Goal: Task Accomplishment & Management: Manage account settings

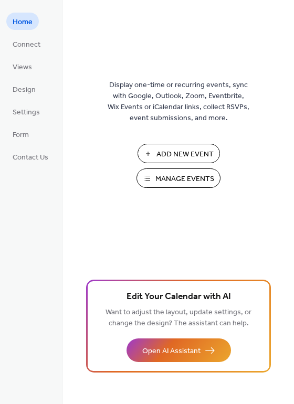
click at [181, 184] on span "Manage Events" at bounding box center [184, 179] width 59 height 11
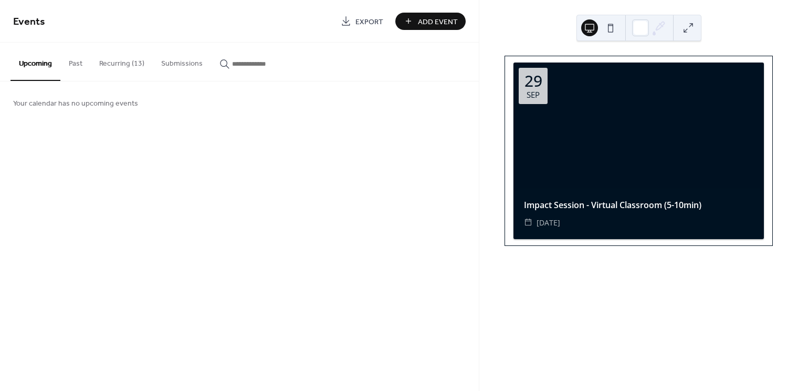
click at [108, 67] on button "Recurring (13)" at bounding box center [122, 61] width 62 height 37
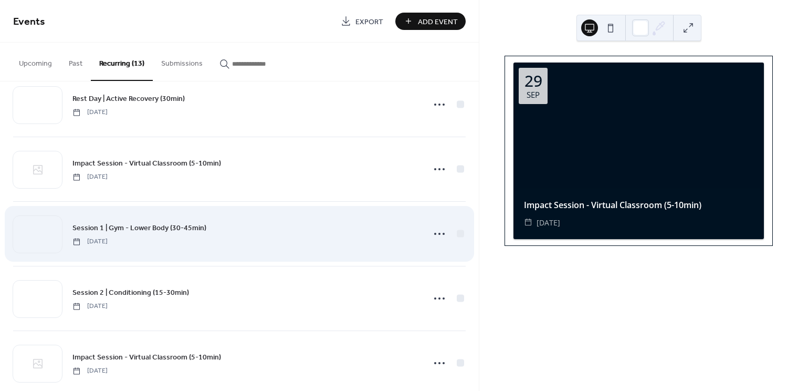
scroll to position [165, 0]
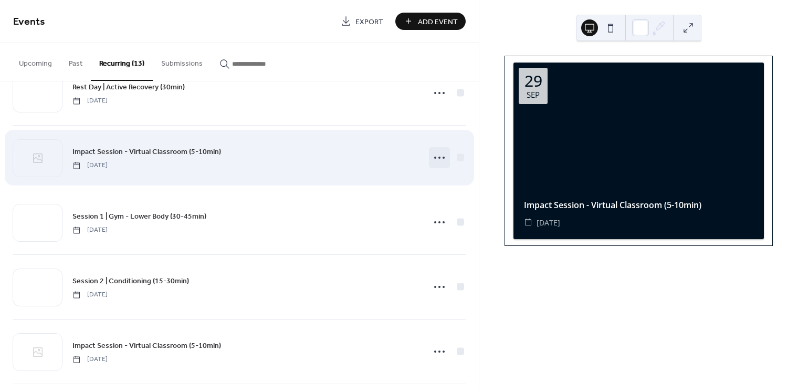
click at [431, 157] on icon at bounding box center [439, 157] width 17 height 17
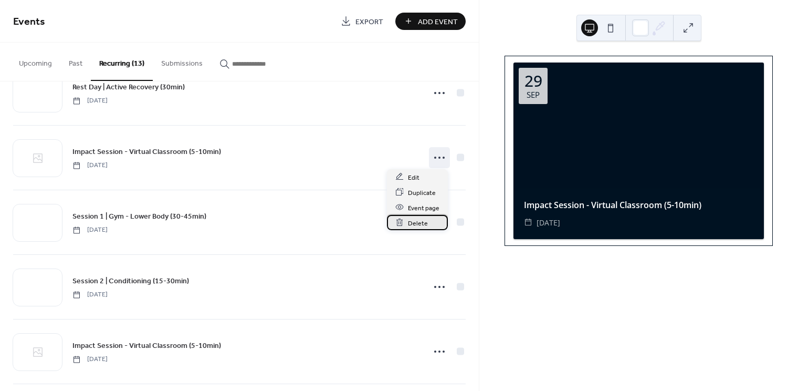
click at [419, 222] on span "Delete" at bounding box center [418, 222] width 20 height 11
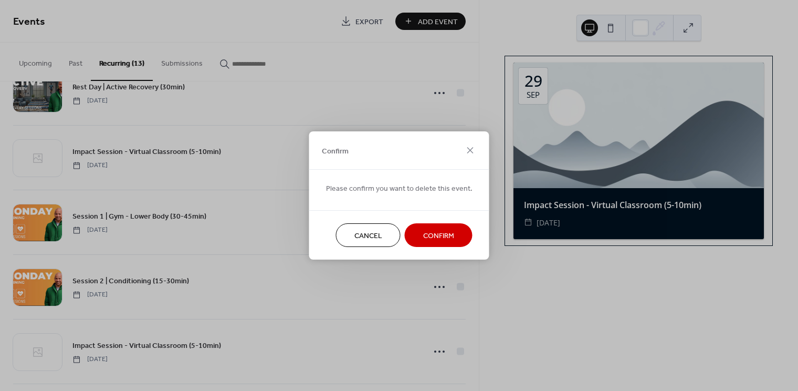
click at [423, 238] on span "Confirm" at bounding box center [438, 235] width 31 height 11
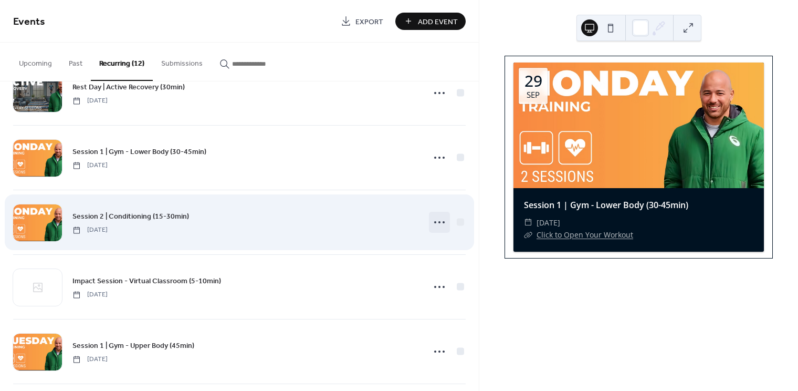
click at [445, 219] on div at bounding box center [439, 222] width 21 height 21
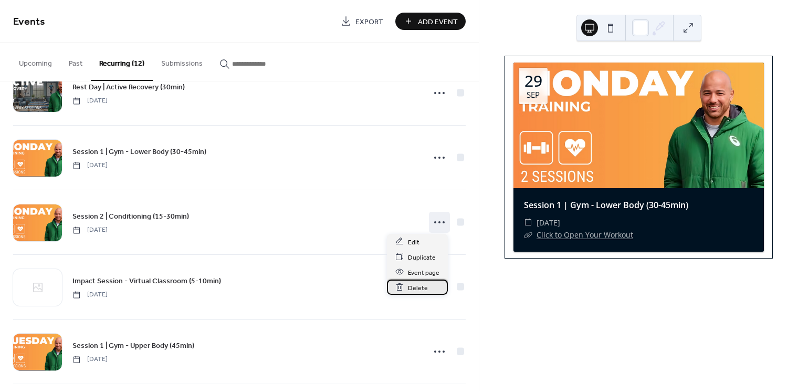
click at [413, 289] on span "Delete" at bounding box center [418, 287] width 20 height 11
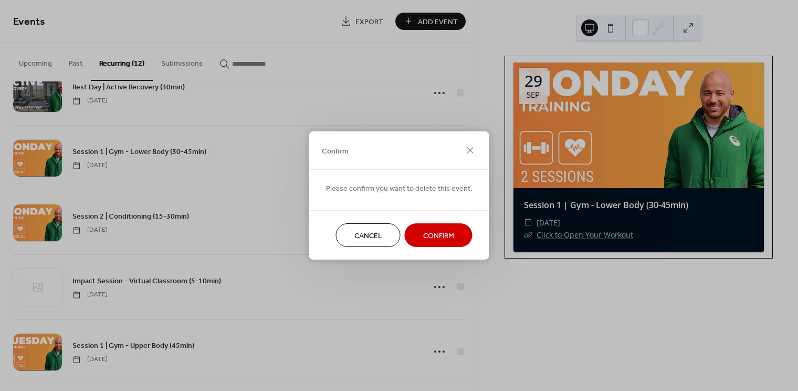
click at [421, 227] on button "Confirm" at bounding box center [439, 235] width 68 height 24
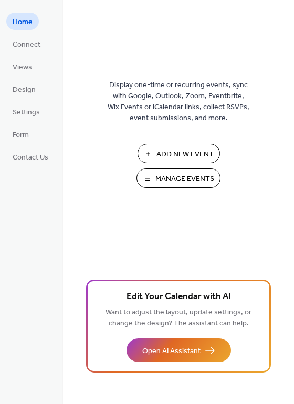
click at [163, 181] on span "Manage Events" at bounding box center [184, 179] width 59 height 11
click at [176, 182] on span "Manage Events" at bounding box center [184, 179] width 59 height 11
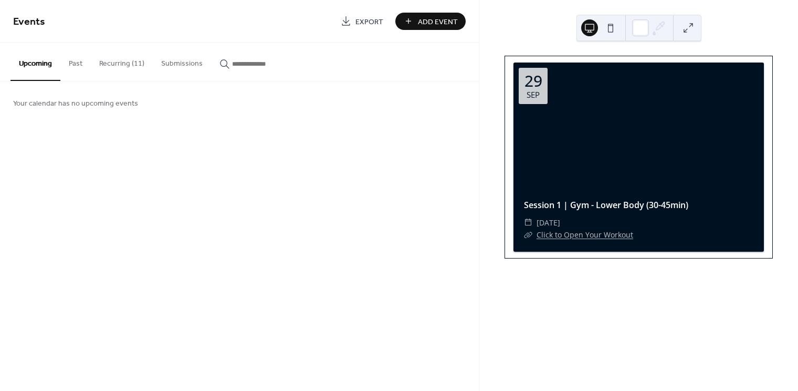
click at [132, 65] on button "Recurring (11)" at bounding box center [122, 61] width 62 height 37
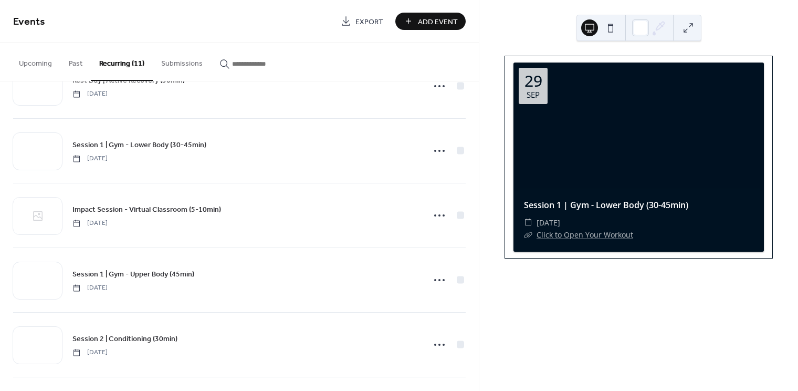
scroll to position [173, 0]
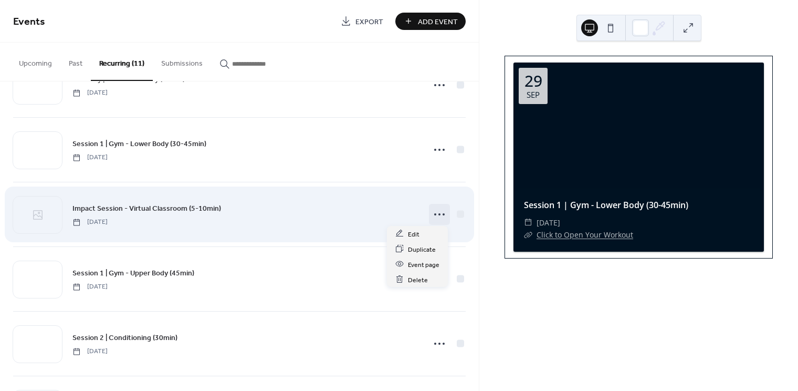
click at [438, 213] on circle at bounding box center [439, 214] width 2 height 2
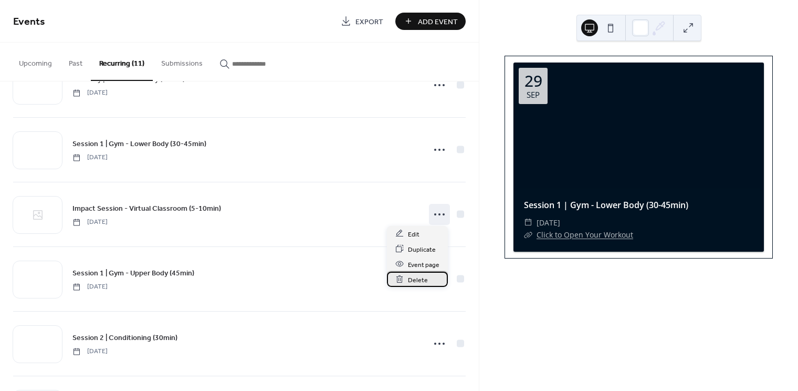
click at [420, 278] on span "Delete" at bounding box center [418, 279] width 20 height 11
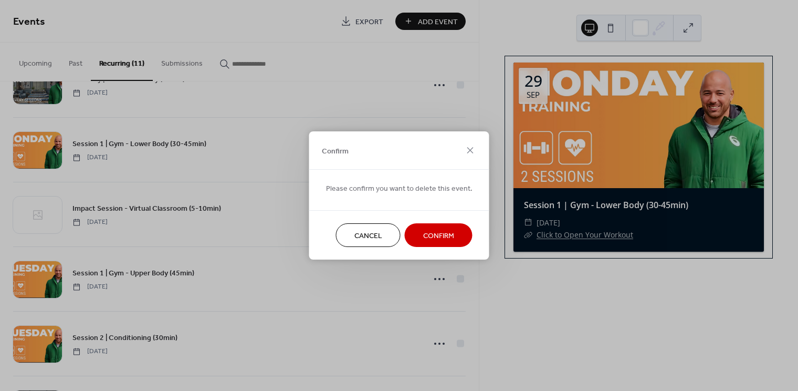
click at [425, 230] on span "Confirm" at bounding box center [438, 235] width 31 height 11
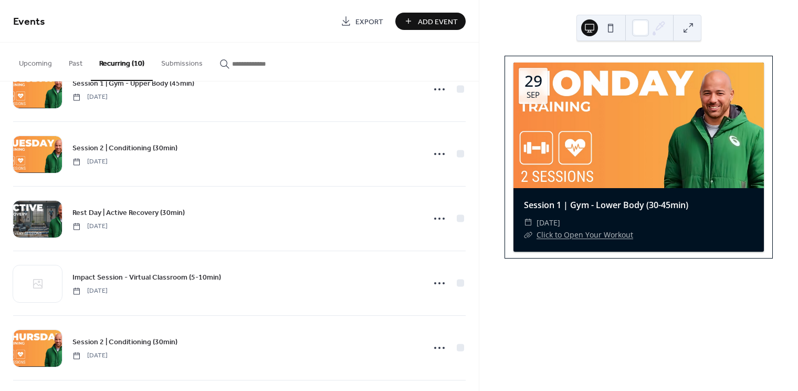
scroll to position [323, 0]
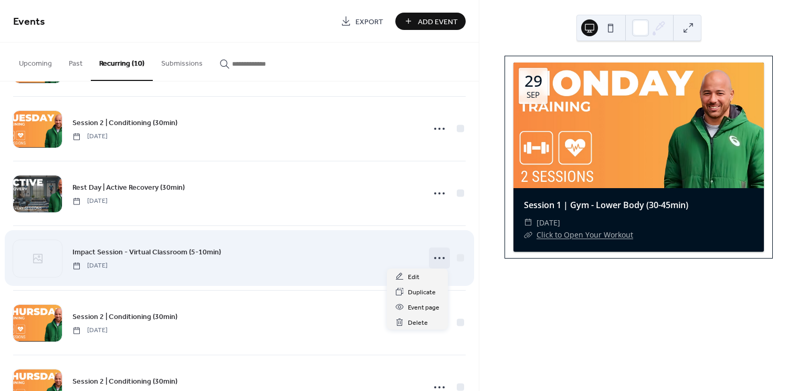
click at [434, 257] on circle at bounding box center [435, 258] width 2 height 2
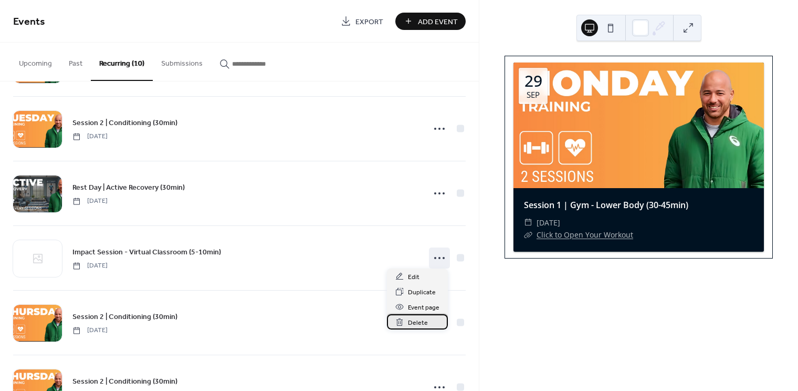
click at [424, 323] on span "Delete" at bounding box center [418, 322] width 20 height 11
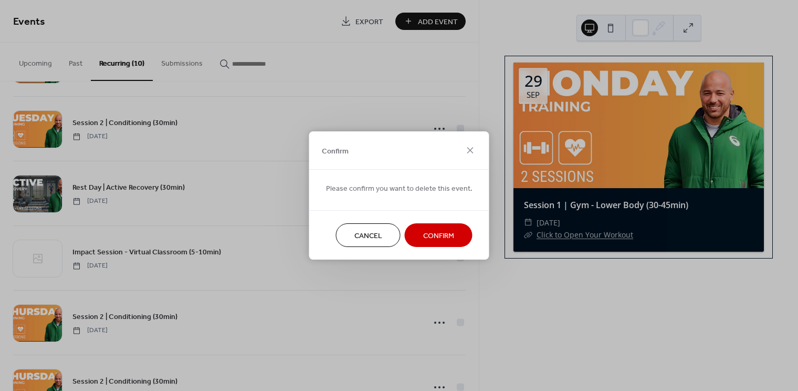
click at [423, 234] on span "Confirm" at bounding box center [438, 235] width 31 height 11
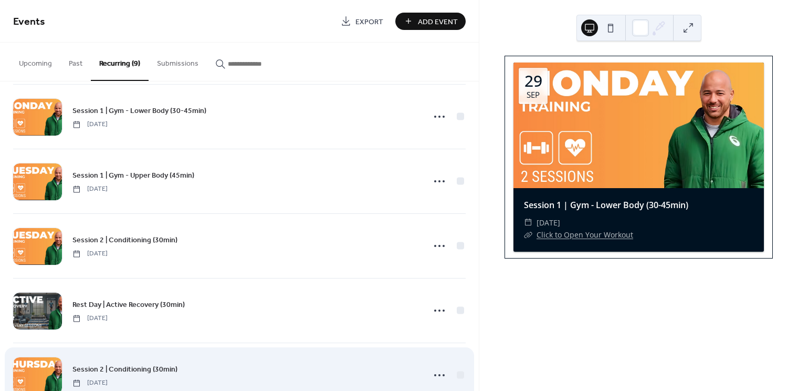
scroll to position [192, 0]
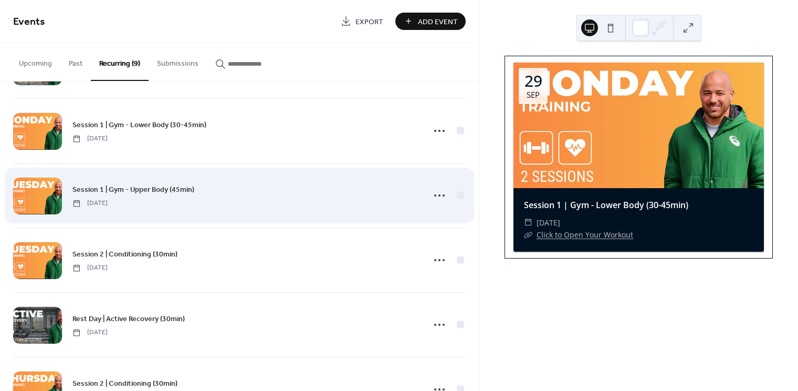
click at [320, 197] on div "Session 1 | Gym - Upper Body (45min) Tuesday, July 29, 2025" at bounding box center [245, 195] width 346 height 24
click at [434, 194] on circle at bounding box center [435, 195] width 2 height 2
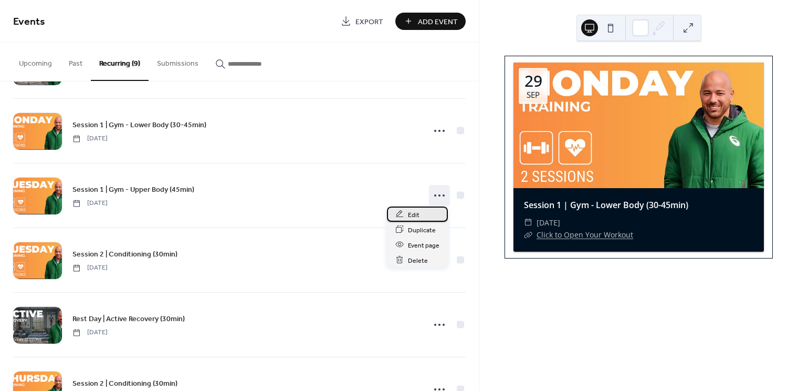
click at [425, 215] on div "Edit" at bounding box center [417, 213] width 61 height 15
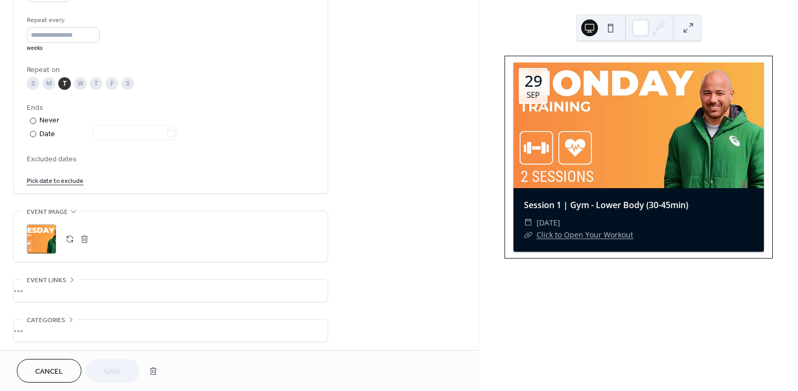
scroll to position [497, 0]
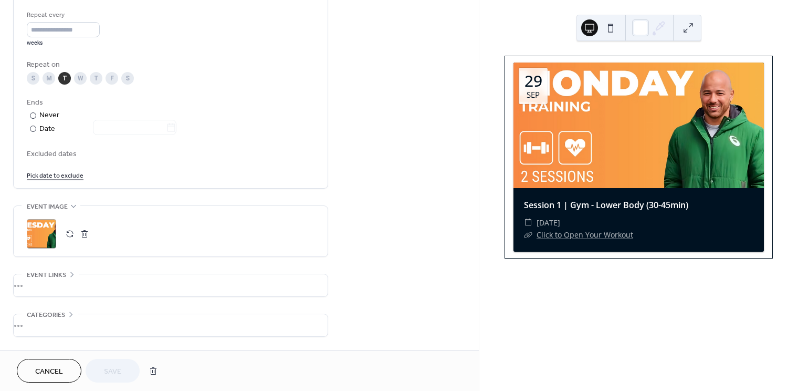
click at [71, 233] on button "button" at bounding box center [69, 233] width 15 height 15
click at [113, 368] on span "Save" at bounding box center [112, 371] width 17 height 11
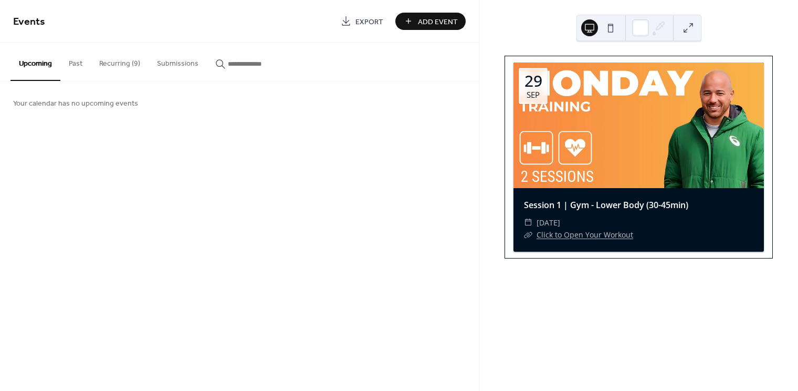
click at [119, 66] on button "Recurring (9)" at bounding box center [120, 61] width 58 height 37
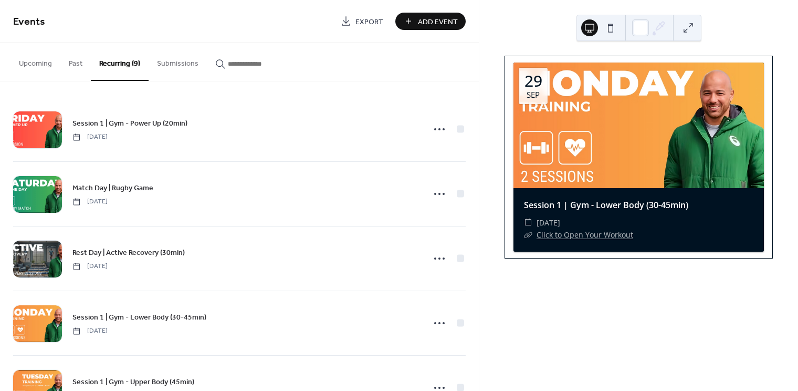
click at [604, 166] on div at bounding box center [638, 124] width 250 height 125
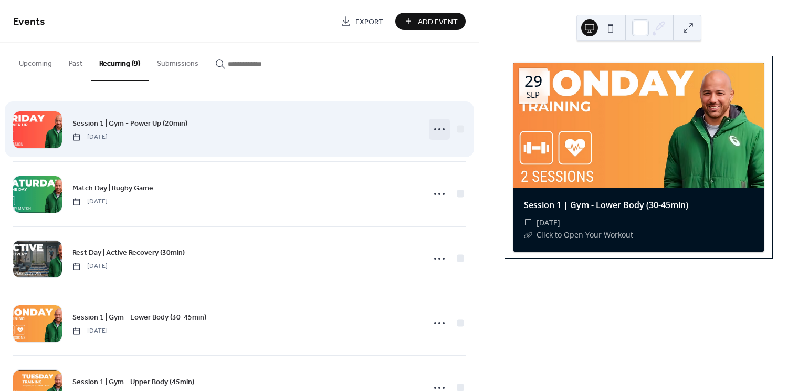
click at [438, 129] on icon at bounding box center [439, 129] width 17 height 17
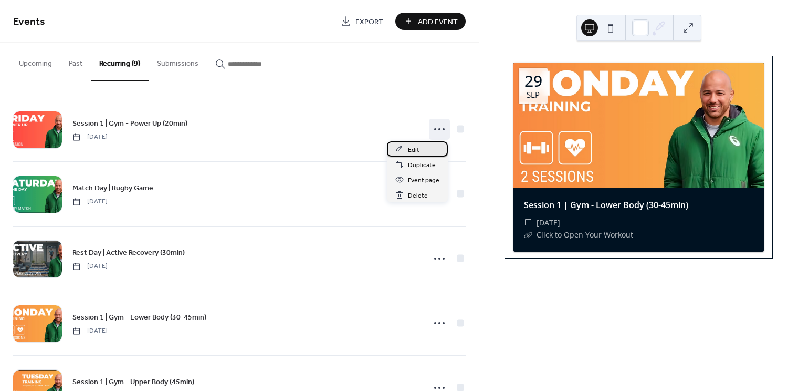
click at [425, 152] on div "Edit" at bounding box center [417, 148] width 61 height 15
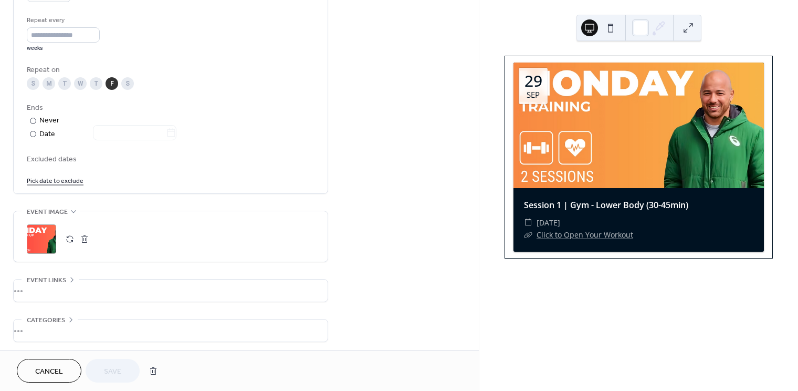
scroll to position [532, 0]
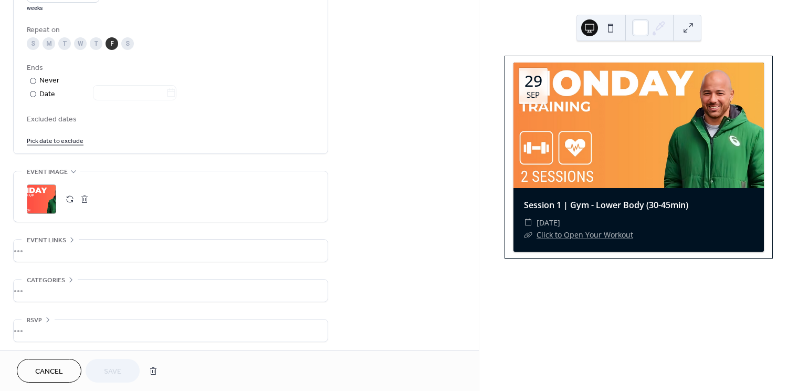
click at [65, 194] on button "button" at bounding box center [69, 199] width 15 height 15
click at [612, 31] on button at bounding box center [610, 27] width 17 height 17
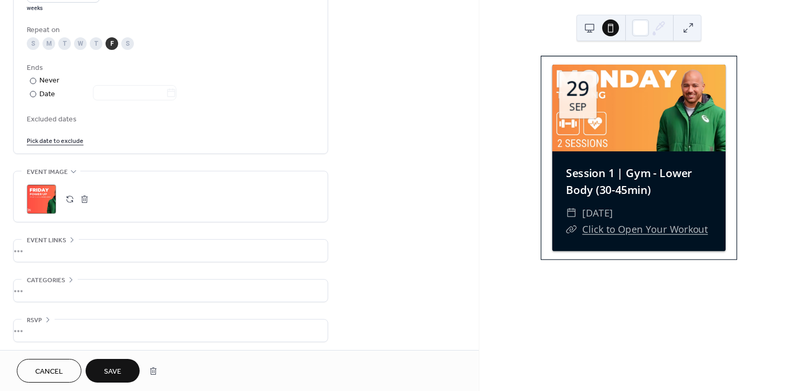
click at [589, 26] on button at bounding box center [589, 27] width 17 height 17
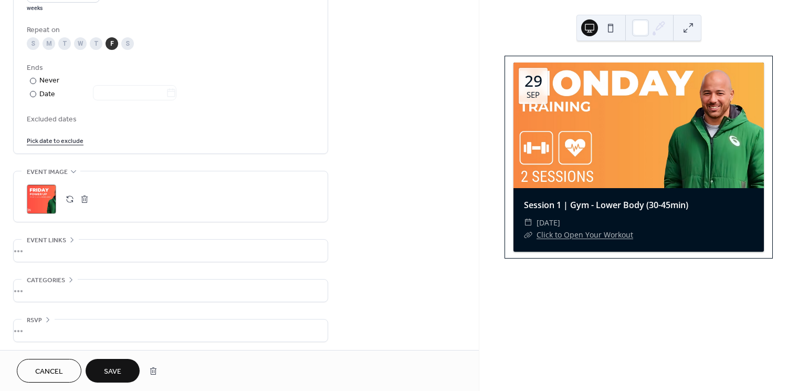
click at [117, 361] on button "Save" at bounding box center [113, 371] width 54 height 24
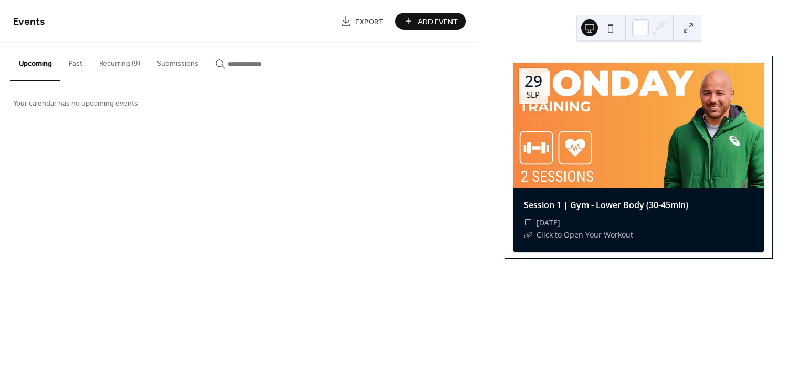
click at [127, 66] on button "Recurring (9)" at bounding box center [120, 61] width 58 height 37
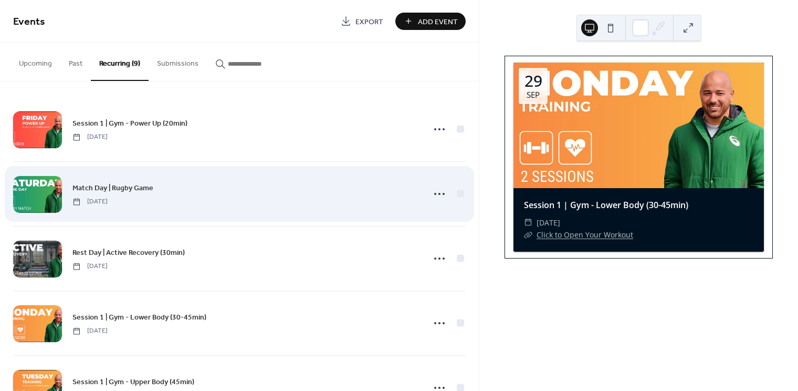
scroll to position [96, 0]
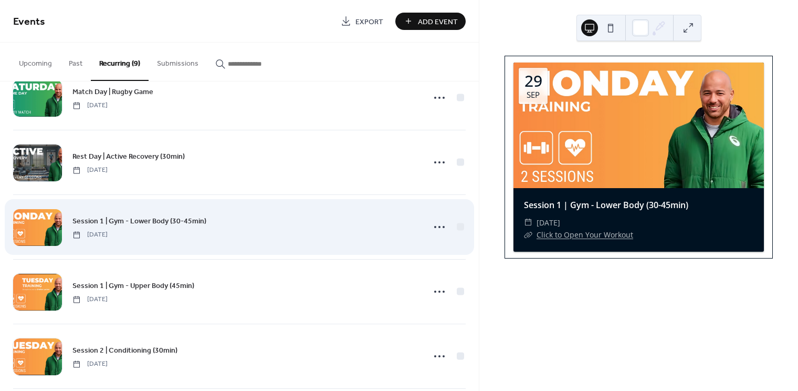
click at [37, 219] on div at bounding box center [37, 227] width 49 height 37
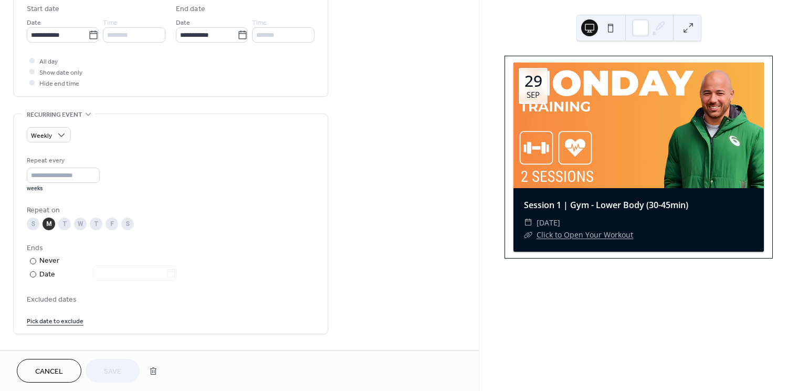
scroll to position [532, 0]
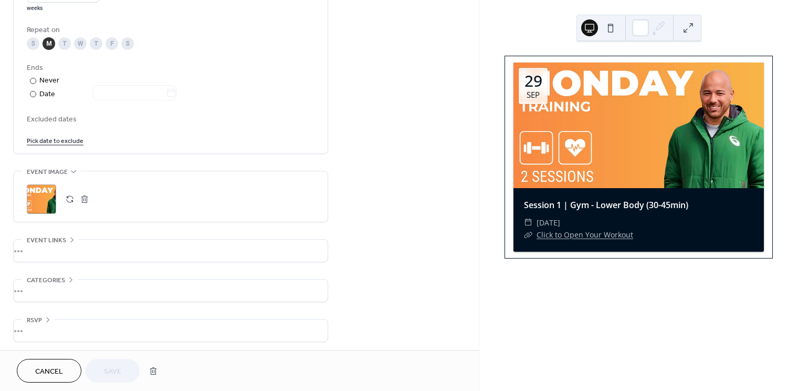
click at [70, 195] on button "button" at bounding box center [69, 199] width 15 height 15
click at [105, 369] on span "Save" at bounding box center [112, 371] width 17 height 11
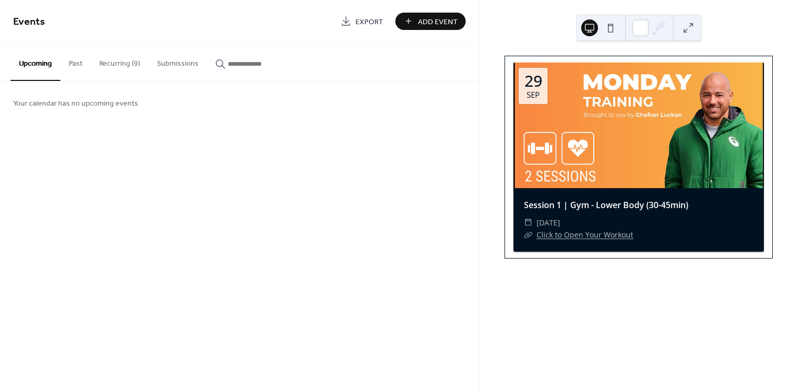
click at [130, 63] on button "Recurring (9)" at bounding box center [120, 61] width 58 height 37
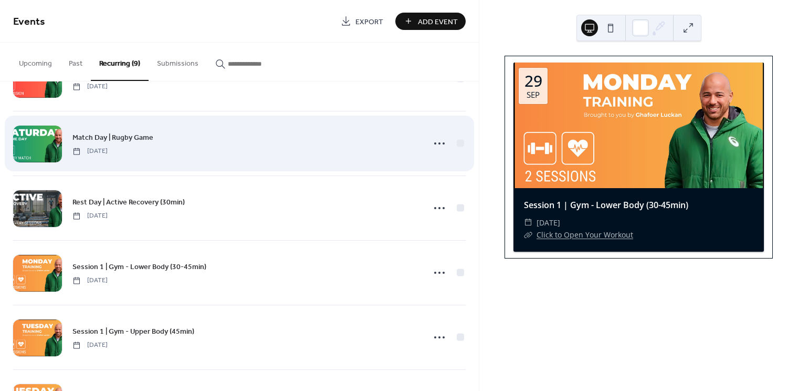
scroll to position [51, 0]
click at [28, 143] on div at bounding box center [37, 142] width 49 height 37
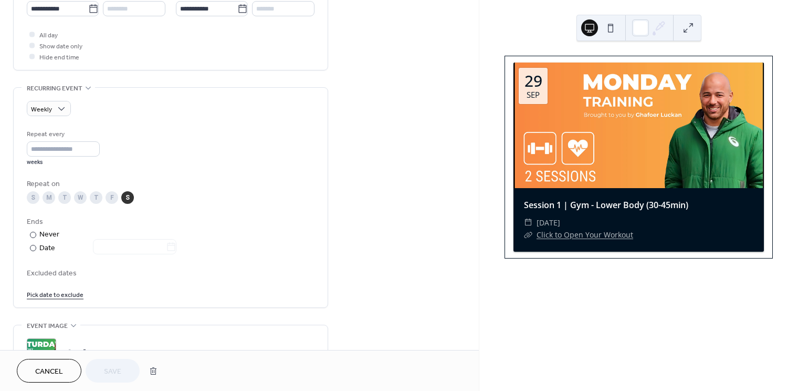
scroll to position [532, 0]
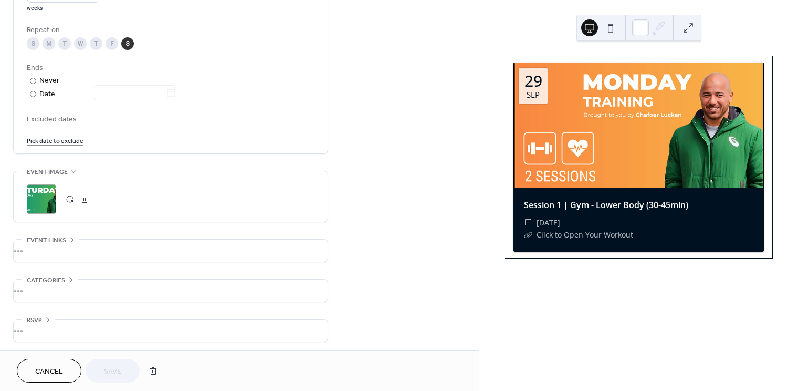
click at [68, 197] on button "button" at bounding box center [69, 199] width 15 height 15
click at [109, 373] on span "Save" at bounding box center [112, 371] width 17 height 11
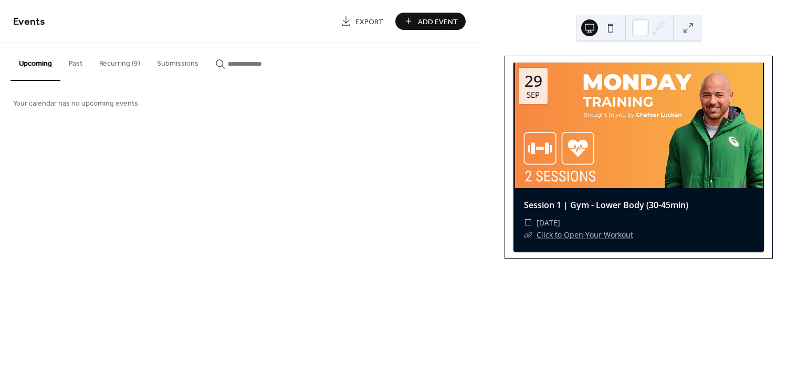
click at [123, 61] on button "Recurring (9)" at bounding box center [120, 61] width 58 height 37
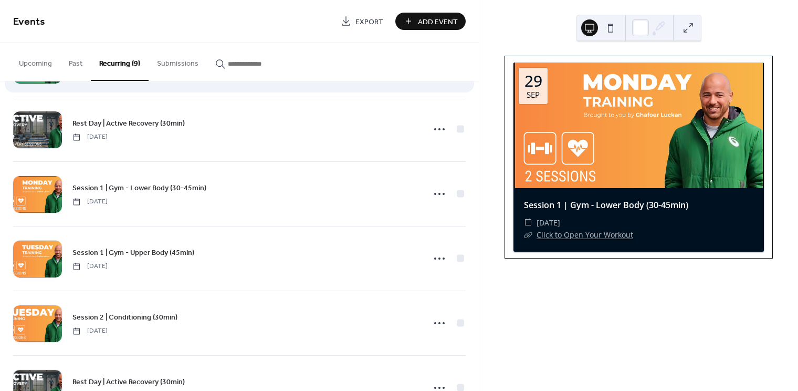
scroll to position [132, 0]
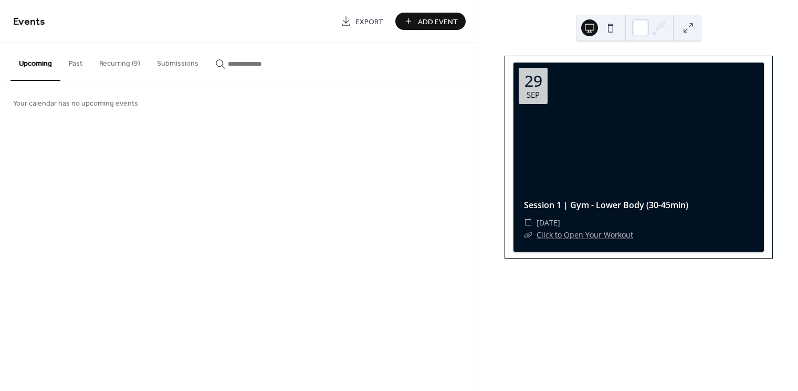
click at [122, 65] on button "Recurring (9)" at bounding box center [120, 61] width 58 height 37
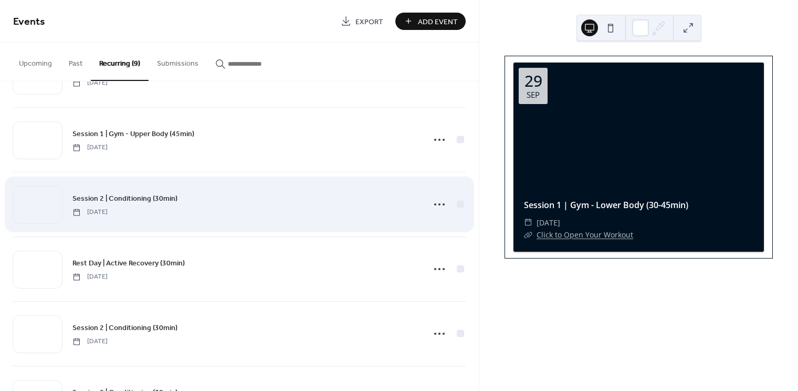
scroll to position [301, 0]
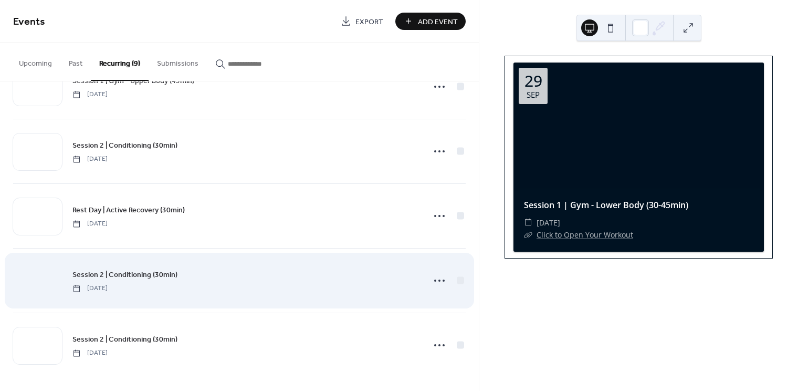
click at [45, 273] on div at bounding box center [37, 280] width 49 height 37
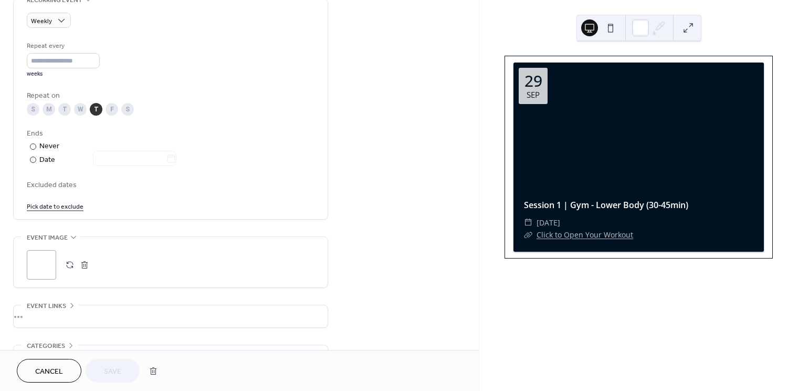
scroll to position [532, 0]
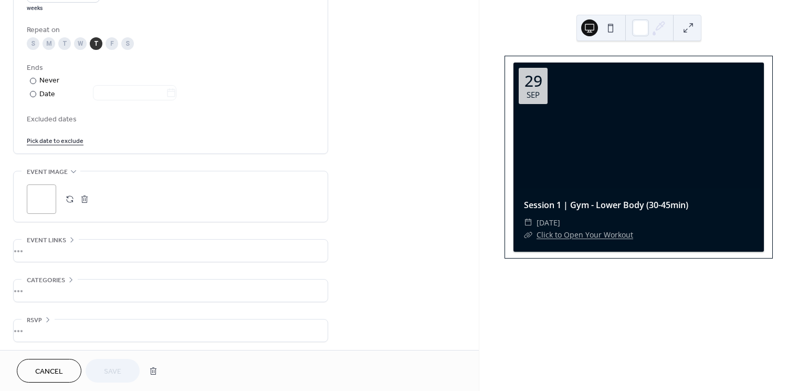
click at [68, 202] on button "button" at bounding box center [69, 199] width 15 height 15
click at [107, 366] on span "Save" at bounding box center [112, 371] width 17 height 11
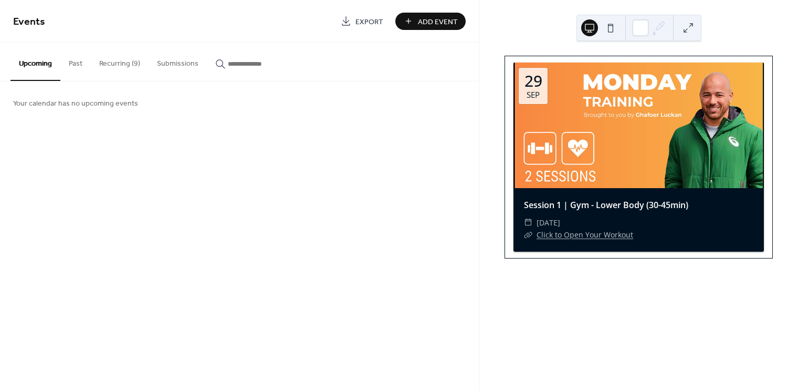
click at [118, 66] on button "Recurring (9)" at bounding box center [120, 61] width 58 height 37
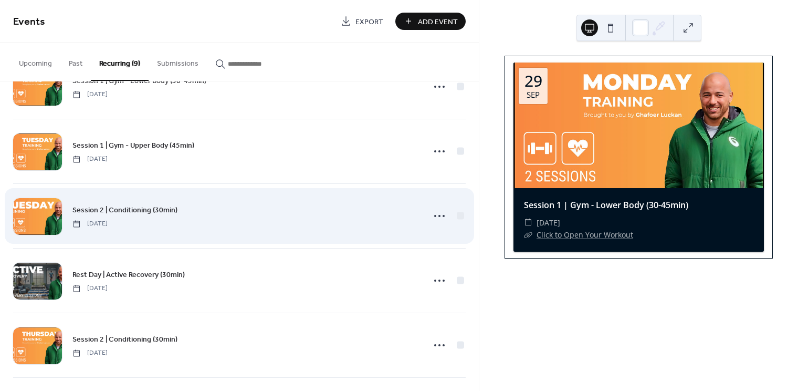
scroll to position [301, 0]
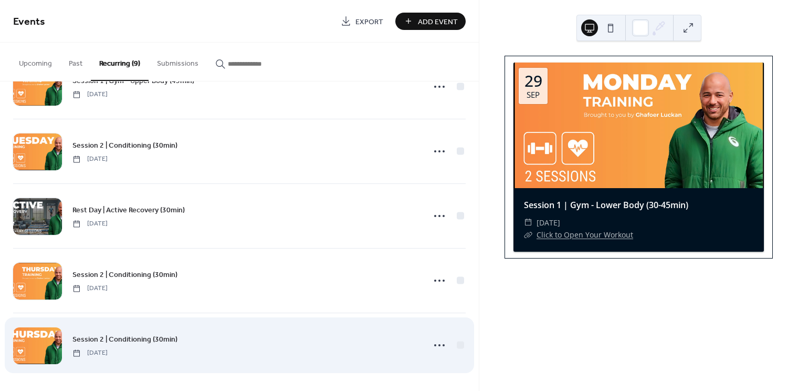
click at [39, 343] on div at bounding box center [37, 345] width 49 height 37
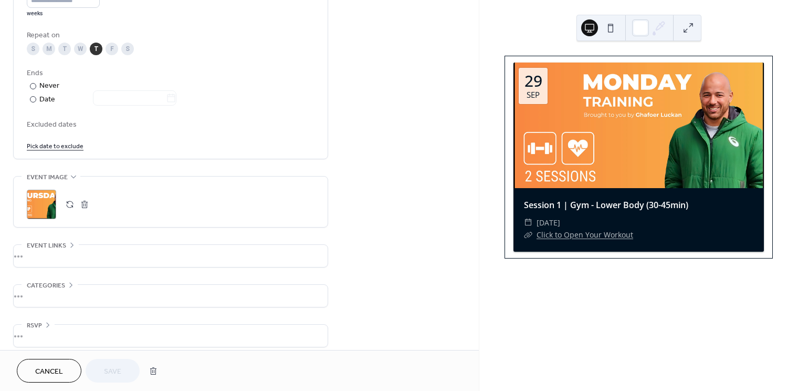
scroll to position [532, 0]
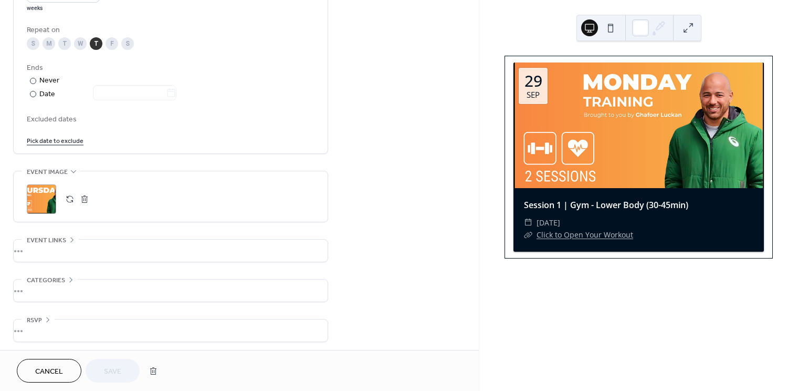
click at [69, 199] on button "button" at bounding box center [69, 199] width 15 height 15
click at [112, 360] on button "Save" at bounding box center [113, 371] width 54 height 24
